Goal: Task Accomplishment & Management: Manage account settings

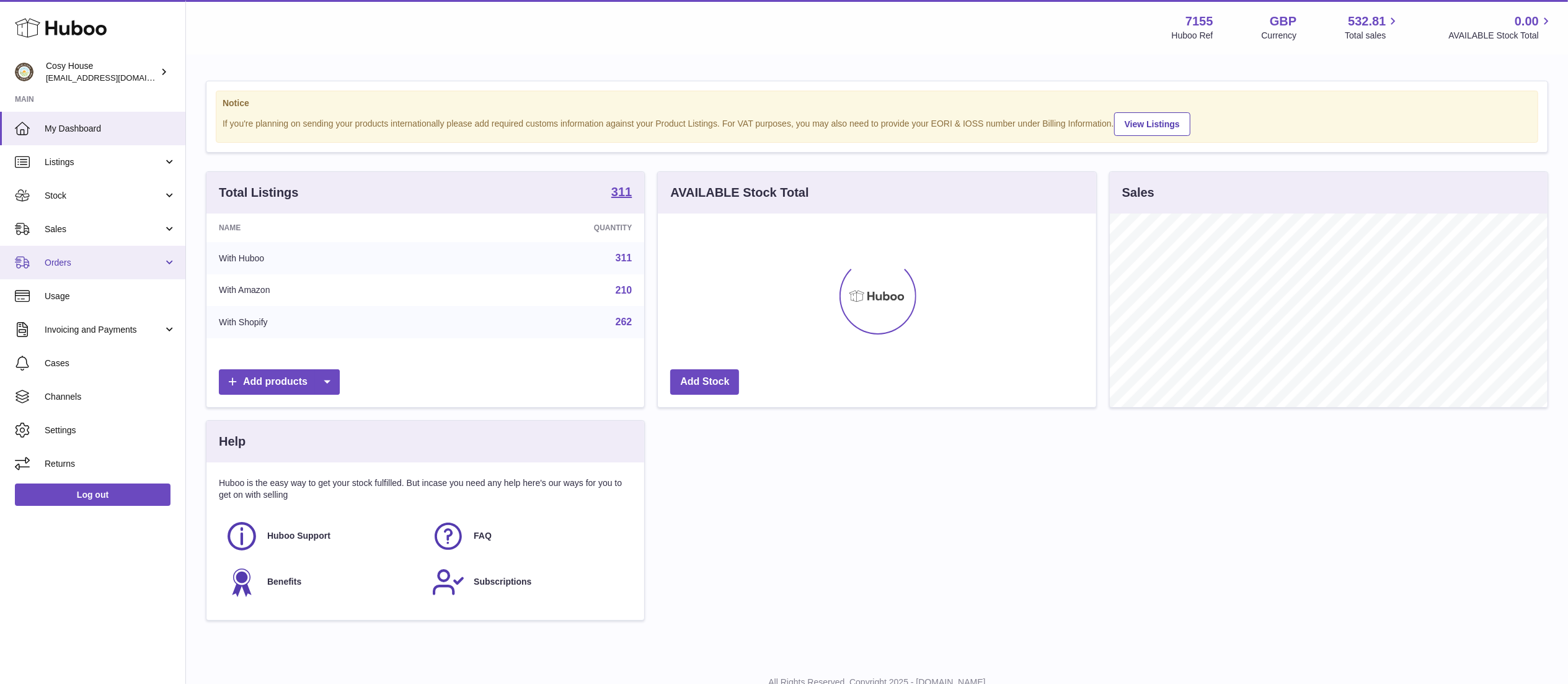
scroll to position [193, 438]
click at [135, 297] on span "Usage" at bounding box center [110, 296] width 132 height 12
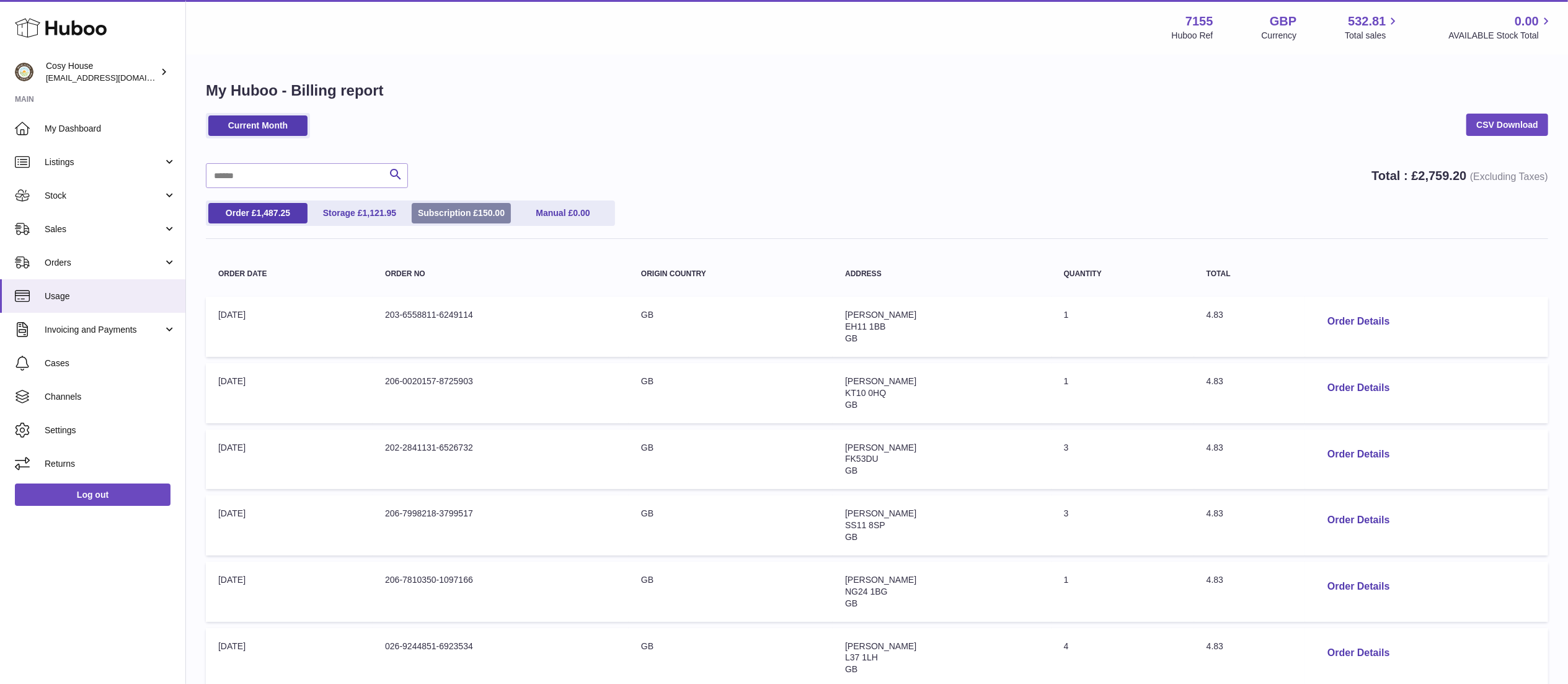
click at [476, 211] on link "Subscription £ 150.00" at bounding box center [462, 213] width 99 height 21
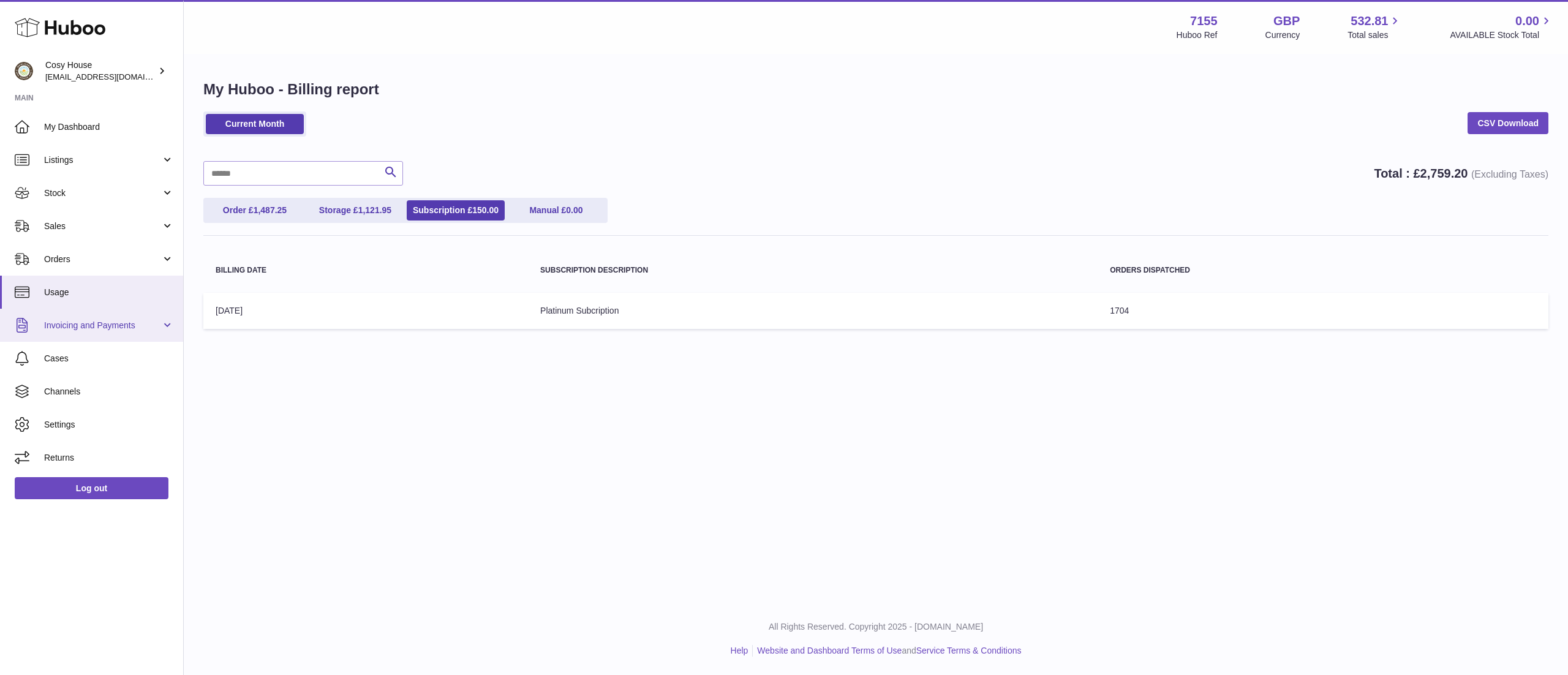
click at [140, 327] on span "Invoicing and Payments" at bounding box center [103, 325] width 117 height 12
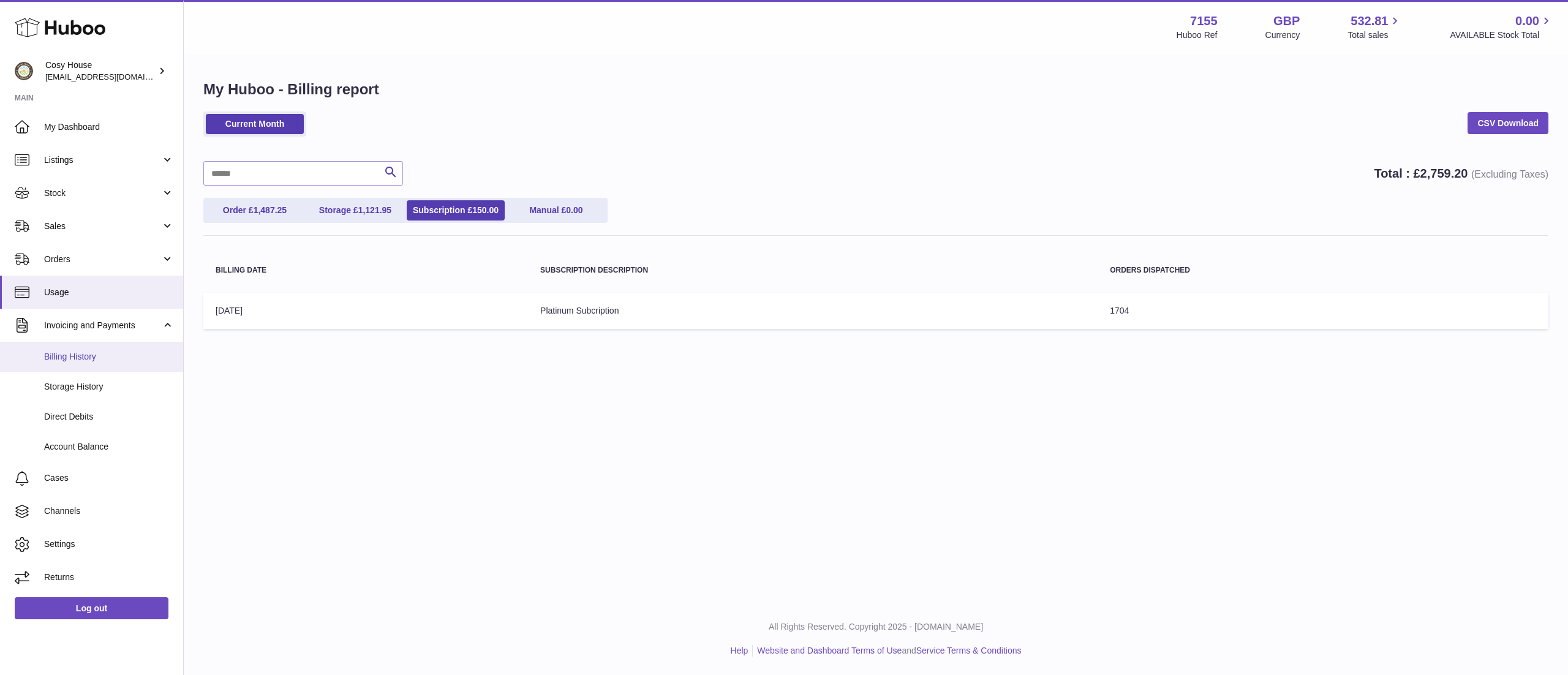
click at [112, 355] on span "Billing History" at bounding box center [109, 356] width 130 height 12
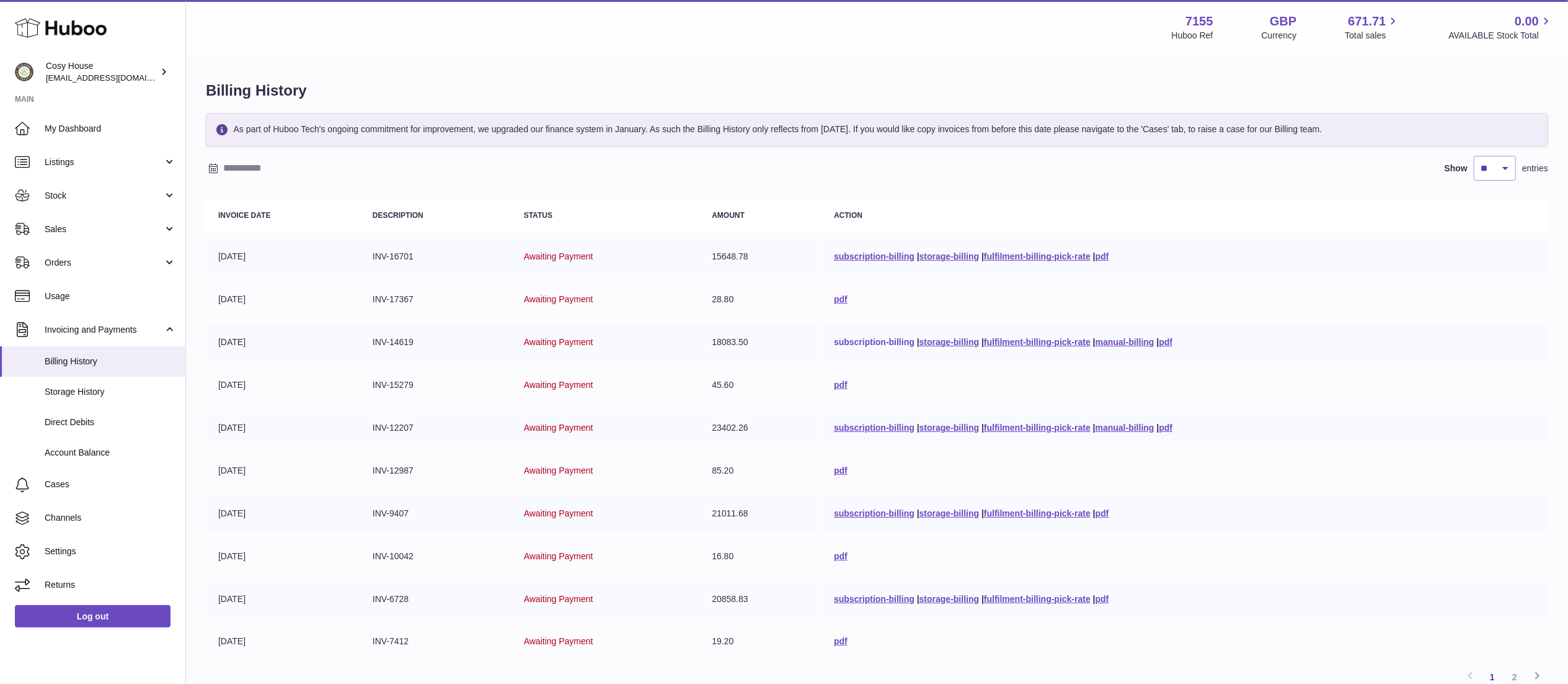
click at [866, 344] on link "subscription-billing" at bounding box center [874, 342] width 81 height 10
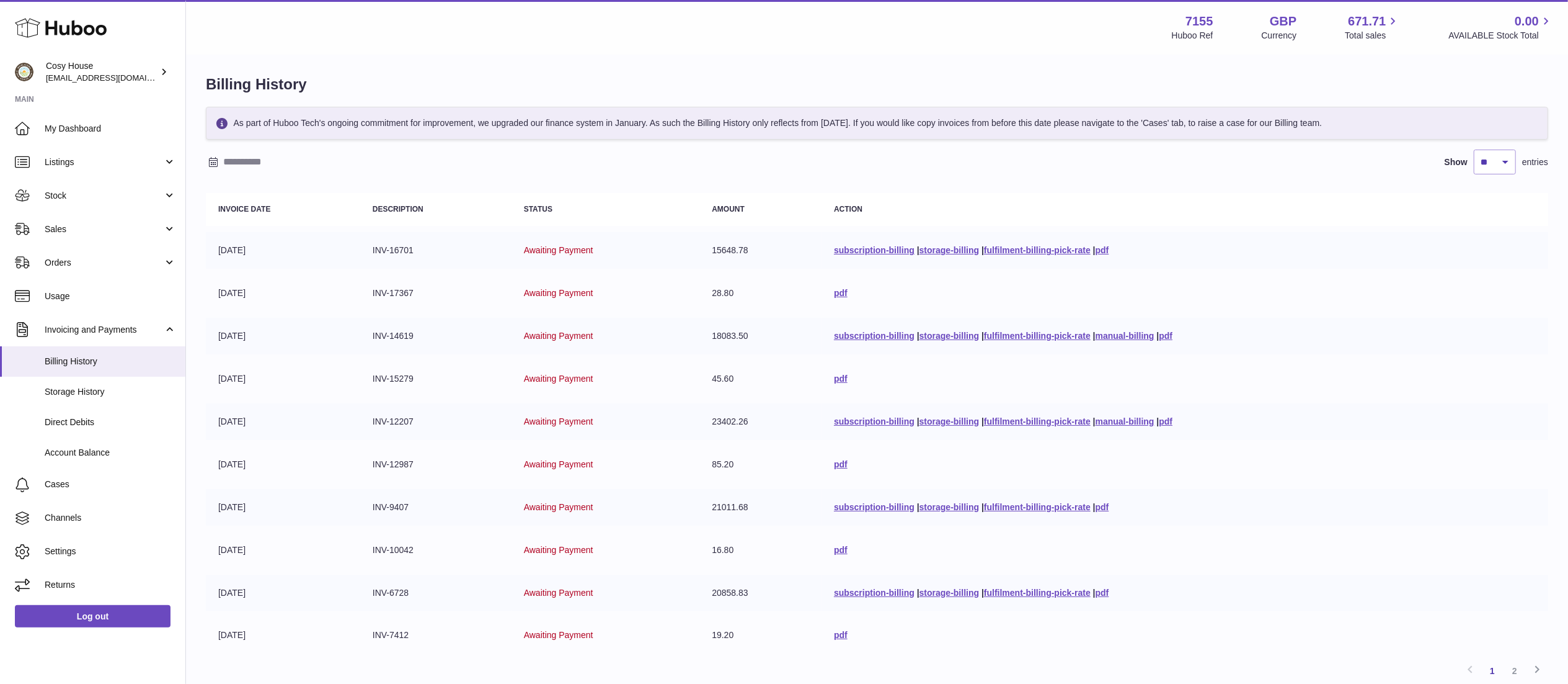
scroll to position [107, 0]
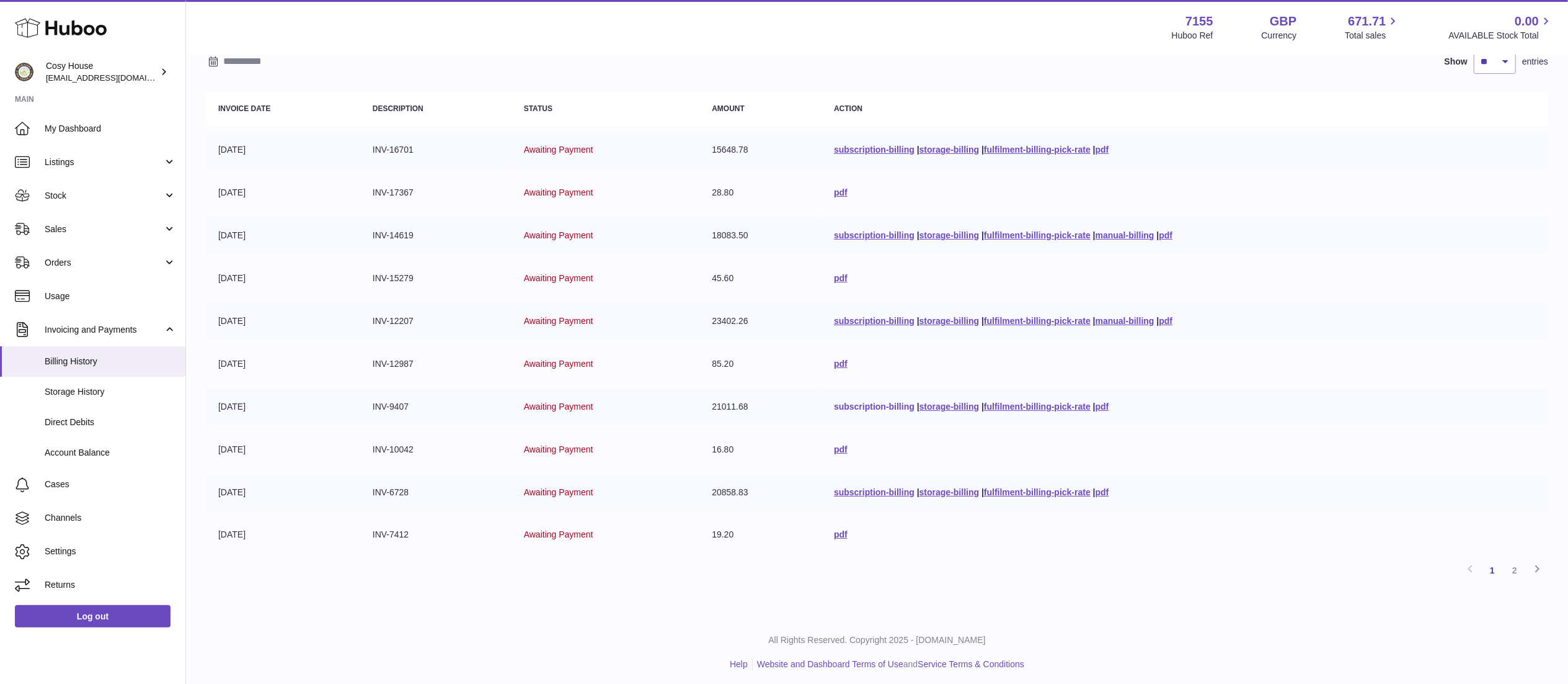
click at [864, 406] on link "subscription-billing" at bounding box center [874, 407] width 81 height 10
click at [855, 153] on link "subscription-billing" at bounding box center [874, 149] width 81 height 10
click at [839, 150] on link "subscription-billing" at bounding box center [874, 149] width 81 height 10
